Goal: Check status: Check status

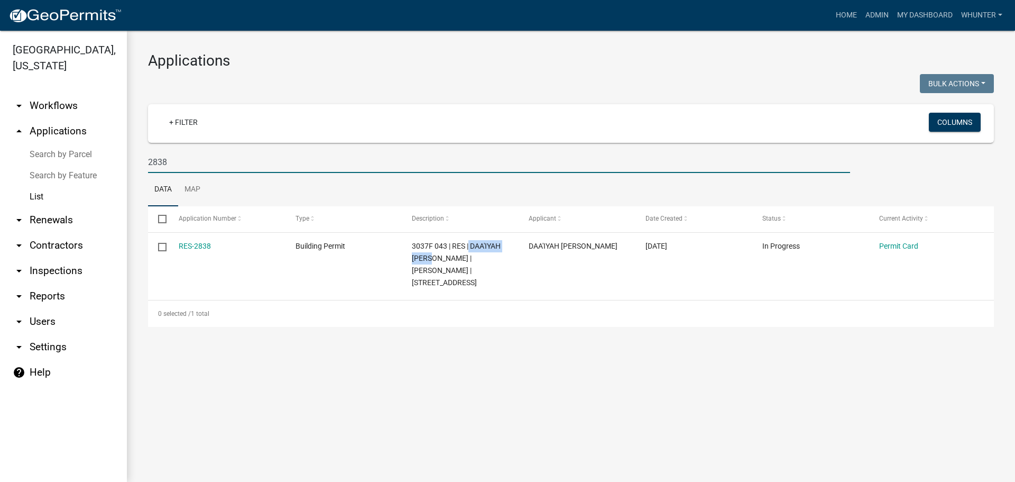
click at [202, 167] on input "2838" at bounding box center [499, 162] width 702 height 22
type input "2836"
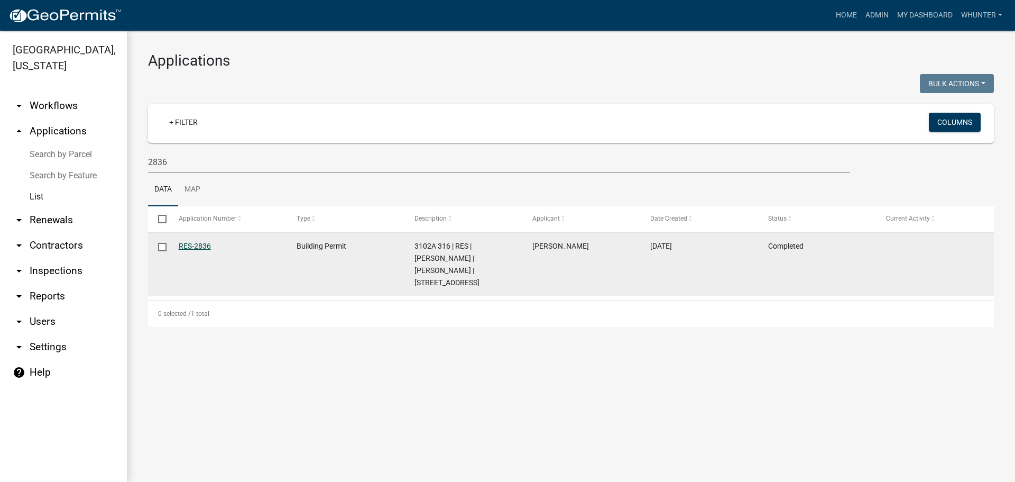
click at [201, 245] on link "RES-2836" at bounding box center [195, 246] width 32 height 8
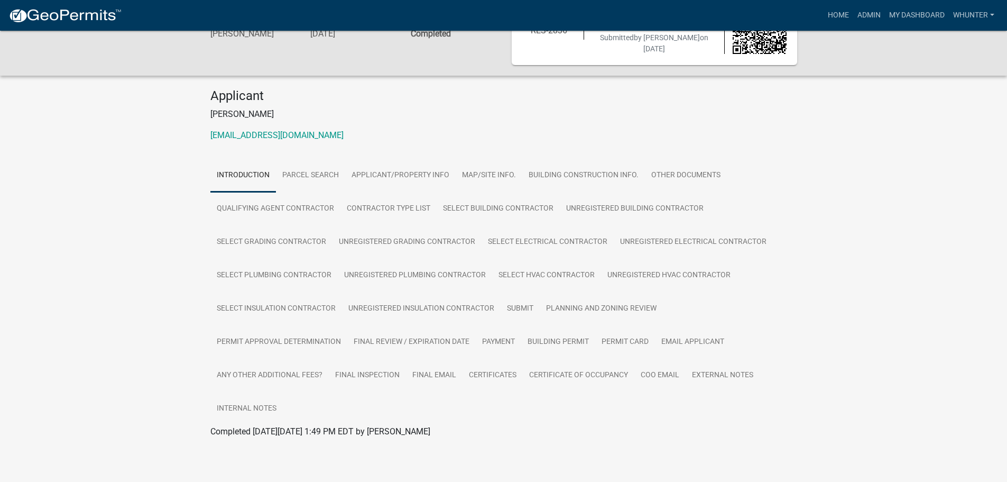
scroll to position [53, 0]
click at [593, 372] on link "Certificate of Occupancy" at bounding box center [579, 375] width 112 height 34
click at [252, 442] on link "Certificate of Occupancy" at bounding box center [255, 443] width 91 height 10
drag, startPoint x: 842, startPoint y: 53, endPoint x: 835, endPoint y: 48, distance: 8.7
drag, startPoint x: 835, startPoint y: 48, endPoint x: 853, endPoint y: 14, distance: 38.3
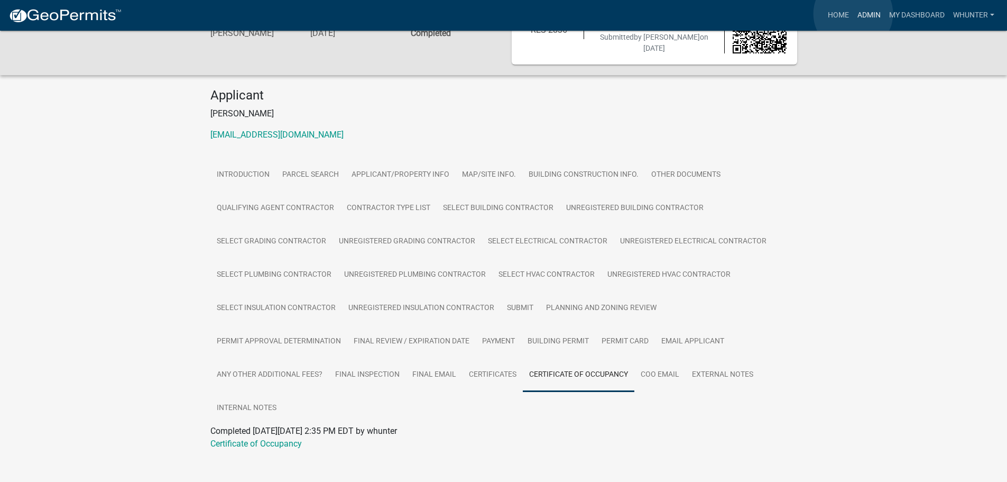
click at [853, 14] on link "Admin" at bounding box center [869, 15] width 32 height 20
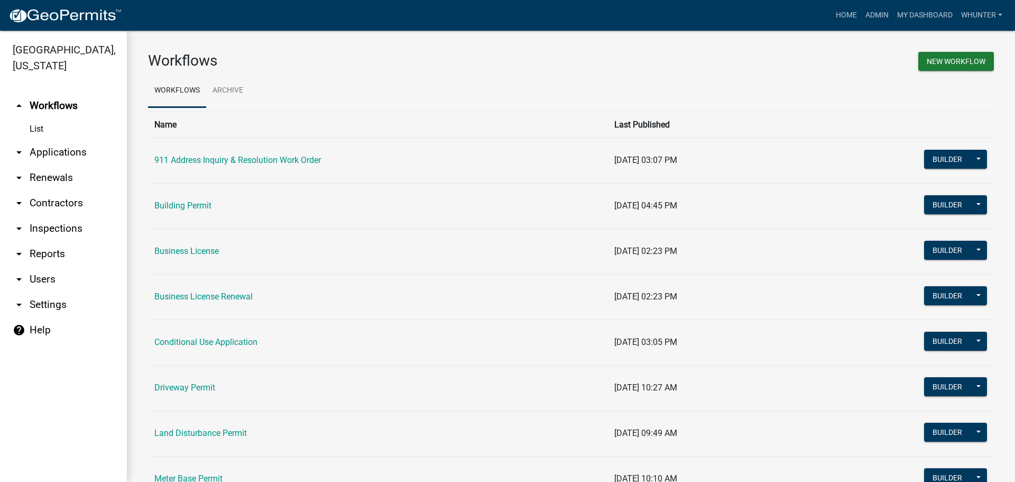
click at [40, 152] on link "arrow_drop_down Applications" at bounding box center [63, 152] width 127 height 25
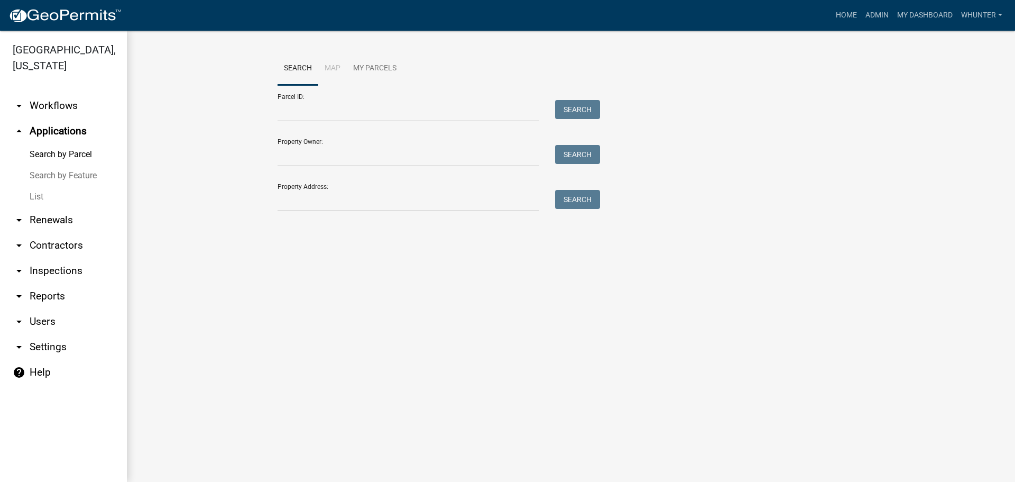
click at [82, 199] on link "List" at bounding box center [63, 196] width 127 height 21
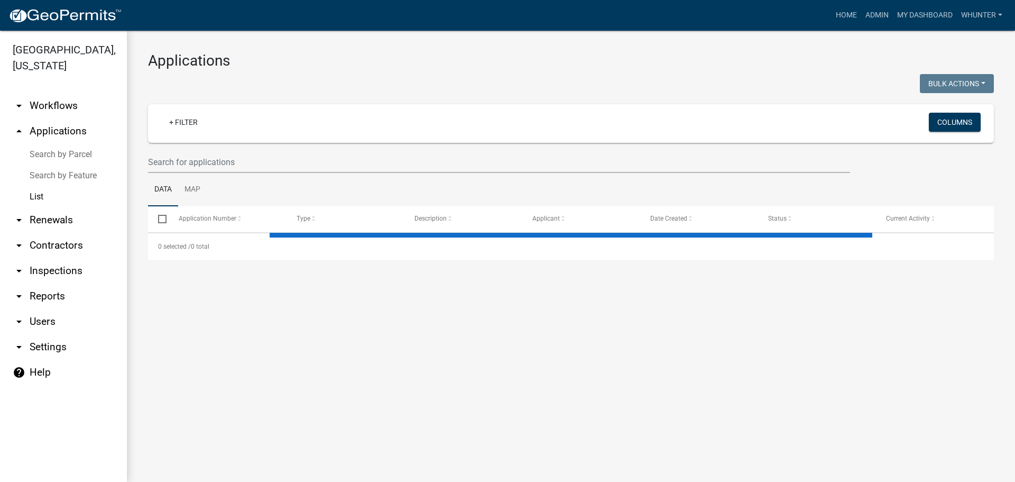
click at [295, 173] on ul "Data Map" at bounding box center [571, 189] width 846 height 33
click at [295, 171] on input "text" at bounding box center [499, 162] width 702 height 22
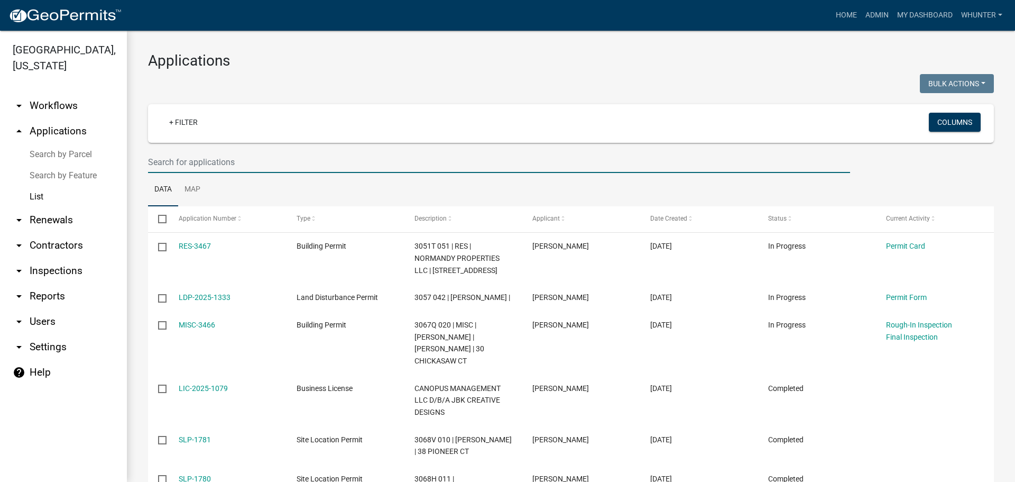
click at [296, 165] on input "text" at bounding box center [499, 162] width 702 height 22
type input "237 sle"
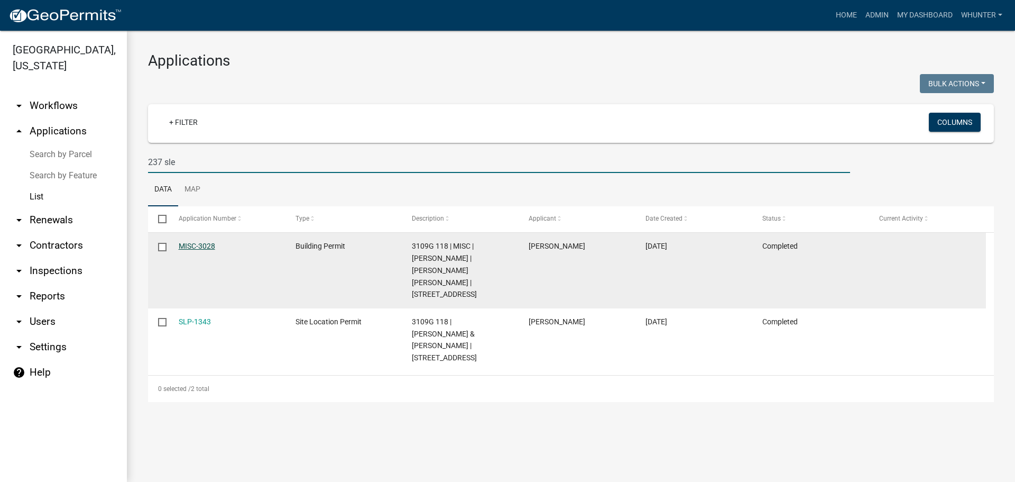
click at [201, 248] on link "MISC-3028" at bounding box center [197, 246] width 36 height 8
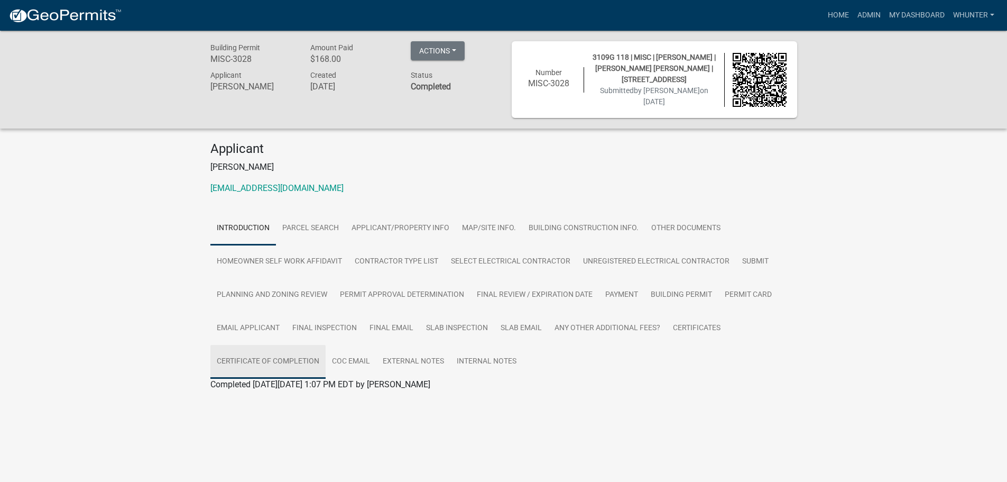
click at [289, 362] on link "Certificate of Completion" at bounding box center [267, 362] width 115 height 34
click at [279, 402] on link "Certificate of Completion" at bounding box center [256, 397] width 93 height 10
